Goal: Find specific page/section: Find specific page/section

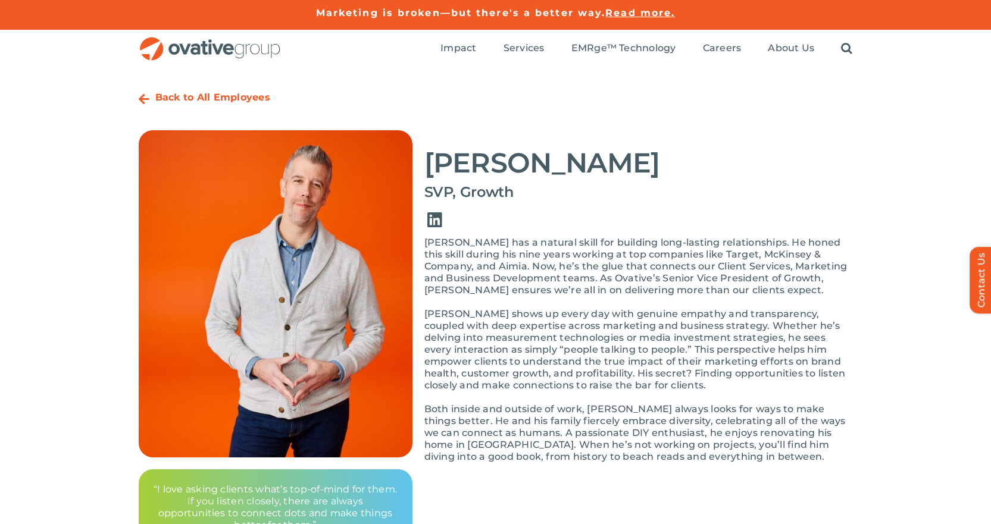
click at [434, 221] on link "Link to https://www.linkedin.com/in/jessegrittner/" at bounding box center [434, 220] width 33 height 33
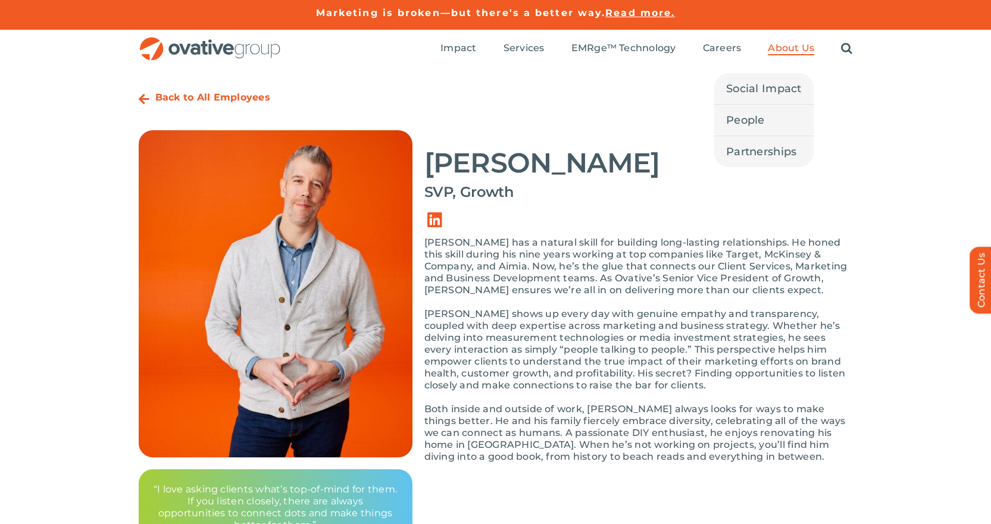
click at [795, 45] on span "About Us" at bounding box center [791, 48] width 46 height 12
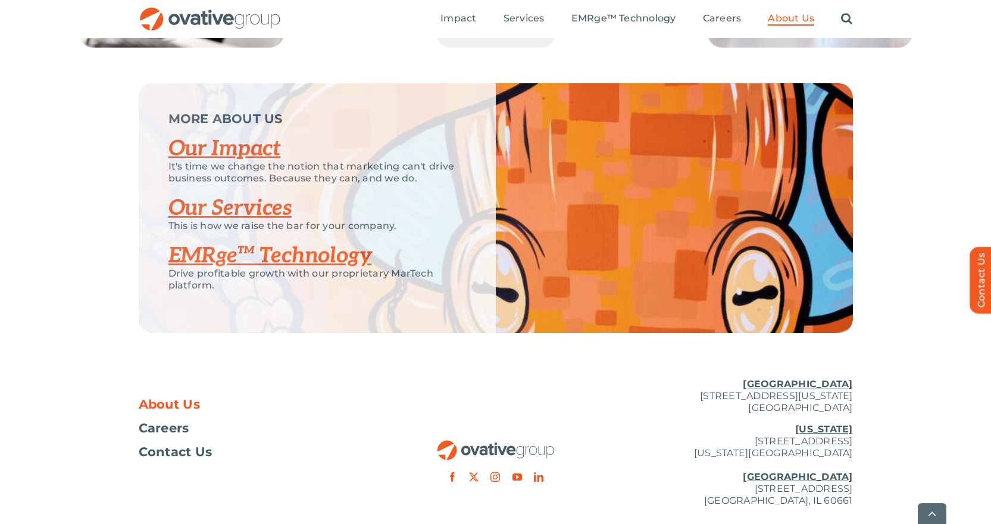
scroll to position [2526, 0]
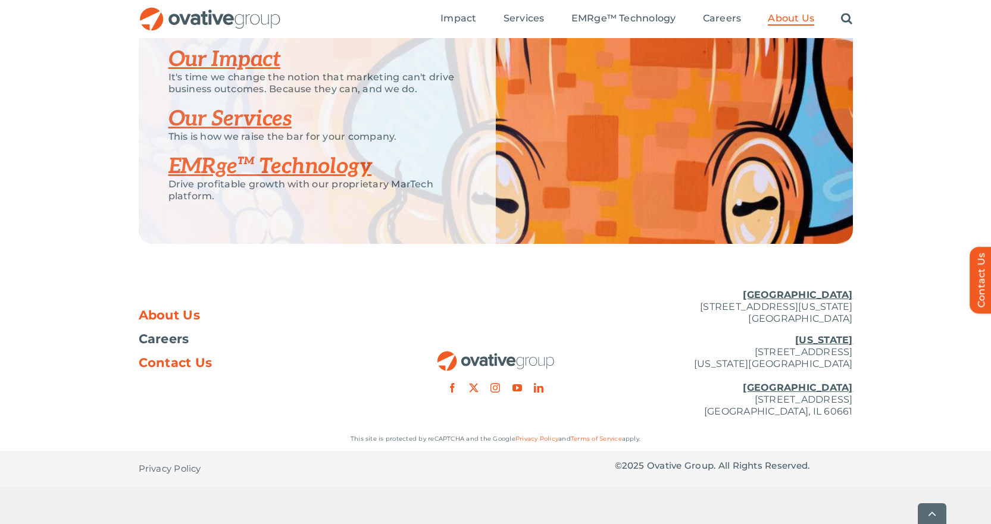
click at [186, 369] on span "Contact Us" at bounding box center [176, 363] width 74 height 12
